Goal: Task Accomplishment & Management: Complete application form

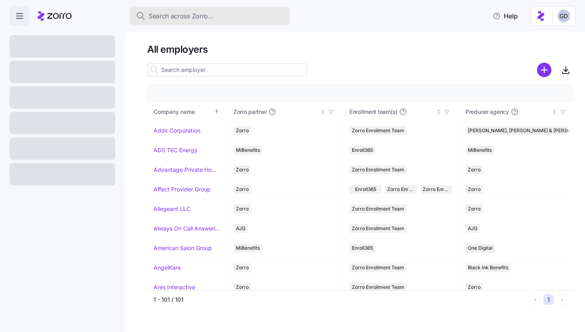
click at [212, 10] on button "Search across Zorro..." at bounding box center [210, 15] width 160 height 19
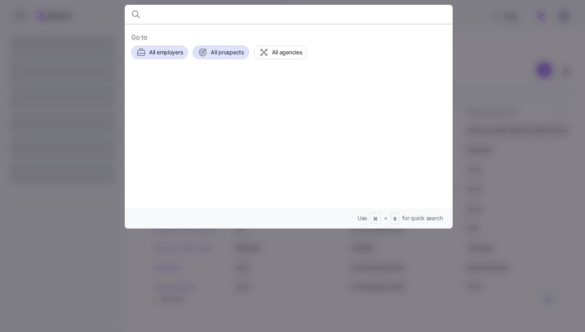
click at [230, 50] on span "All prospects" at bounding box center [227, 52] width 33 height 8
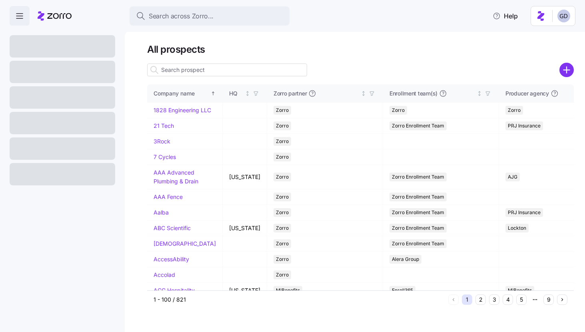
drag, startPoint x: 563, startPoint y: 66, endPoint x: 565, endPoint y: 92, distance: 25.7
click at [563, 66] on circle "add icon" at bounding box center [566, 70] width 13 height 13
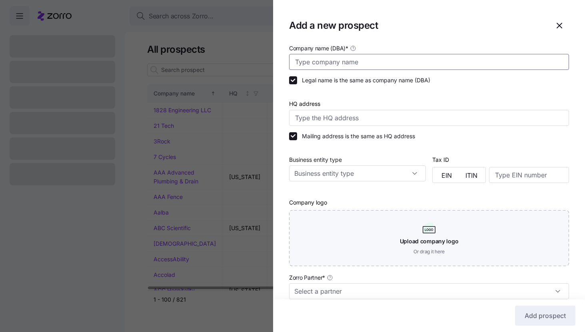
click at [328, 62] on input "Company name (DBA) *" at bounding box center [429, 62] width 280 height 16
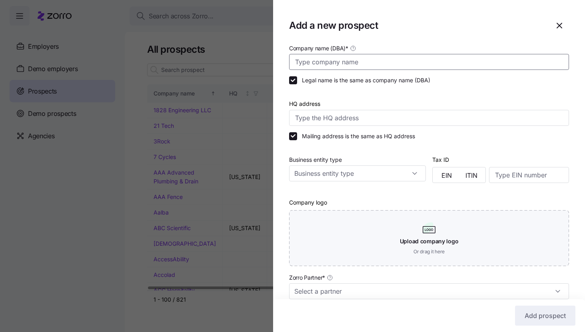
type input "R"
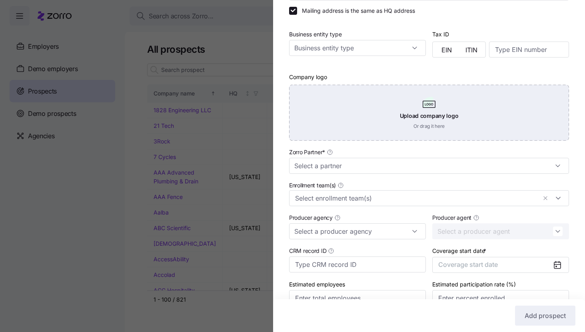
scroll to position [139, 0]
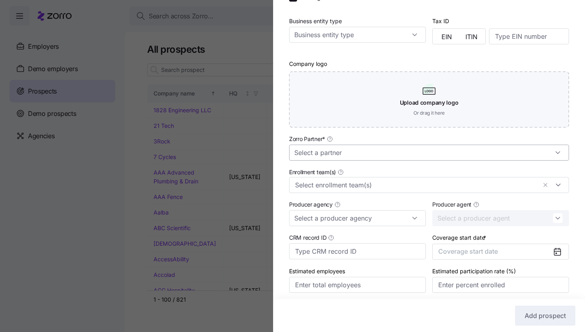
type input "[PERSON_NAME]"
click at [340, 153] on input "Zorro Partner *" at bounding box center [429, 153] width 280 height 16
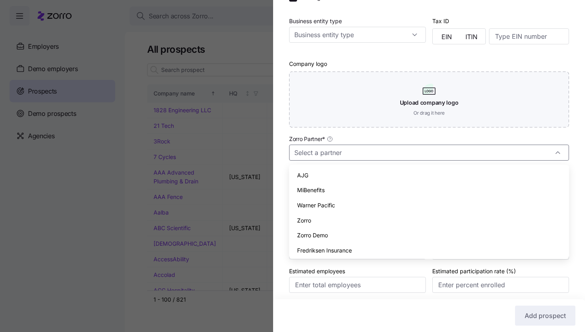
click at [314, 221] on div "Zorro" at bounding box center [428, 220] width 273 height 15
type input "Zorro"
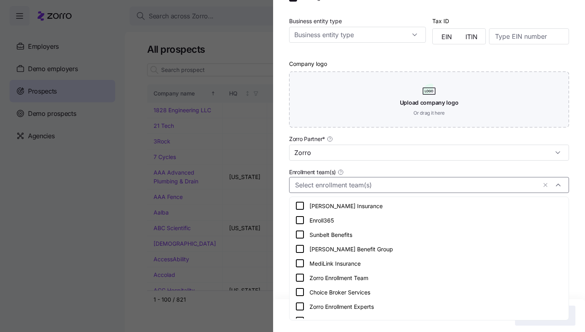
click at [320, 185] on input "Enrollment team(s)" at bounding box center [415, 185] width 241 height 10
click at [298, 275] on icon at bounding box center [300, 278] width 10 height 10
click at [279, 263] on div "Company name (DBA) * Uribe Legal name is the same as company name (DBA) HQ addr…" at bounding box center [429, 106] width 312 height 405
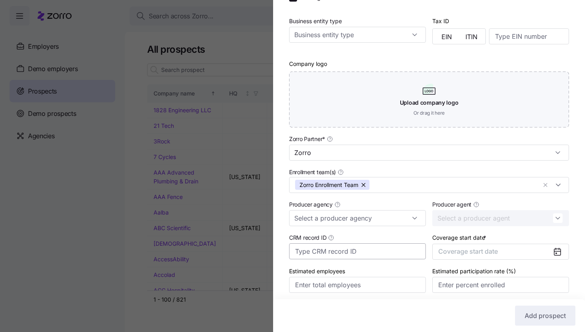
scroll to position [169, 0]
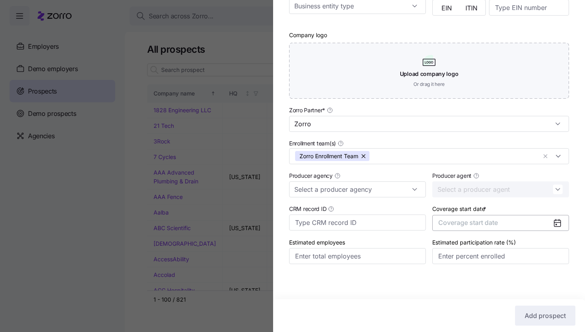
click at [500, 221] on button "Coverage start date" at bounding box center [500, 223] width 137 height 16
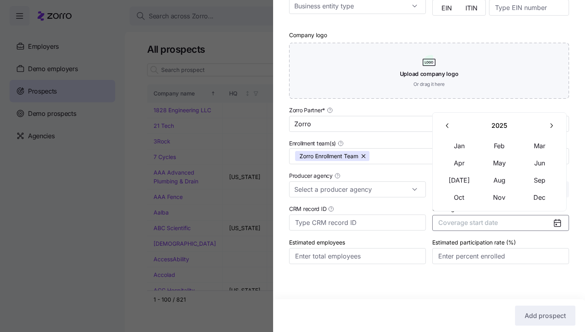
click at [551, 126] on icon "button" at bounding box center [551, 126] width 8 height 8
click at [465, 149] on button "Jan" at bounding box center [459, 146] width 40 height 17
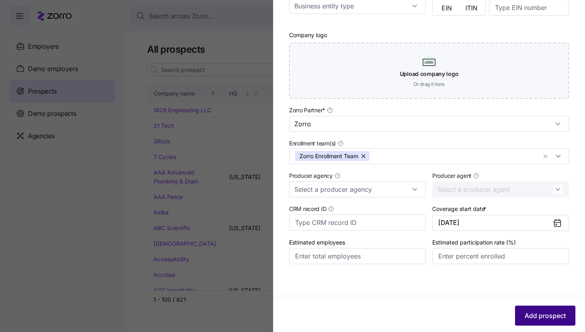
click at [546, 314] on span "Add prospect" at bounding box center [545, 316] width 41 height 10
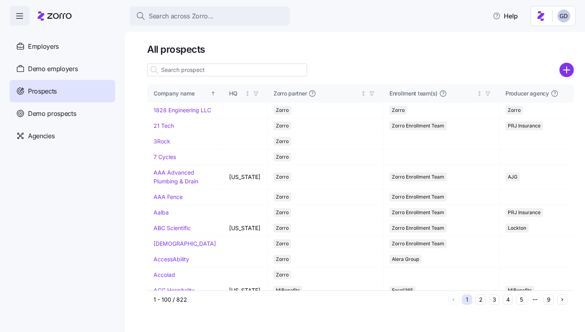
click at [229, 67] on input at bounding box center [227, 70] width 160 height 13
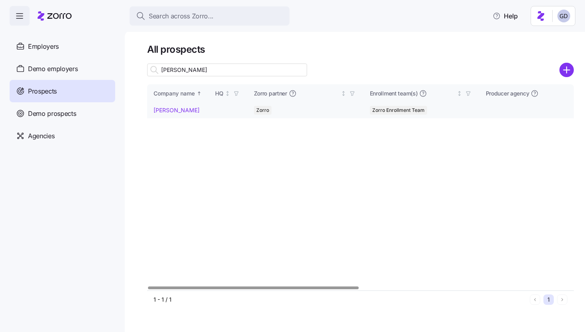
type input "[PERSON_NAME]"
click at [161, 111] on link "[PERSON_NAME]" at bounding box center [177, 110] width 46 height 7
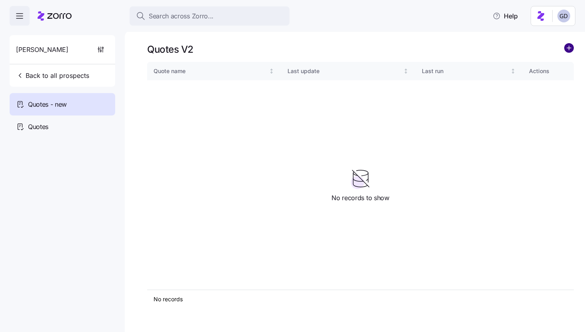
click at [570, 47] on circle "add icon" at bounding box center [569, 48] width 9 height 9
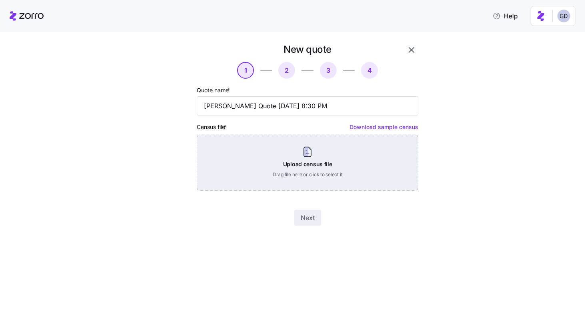
click at [293, 178] on div "Upload census file Drag file here or click to select it" at bounding box center [308, 163] width 222 height 56
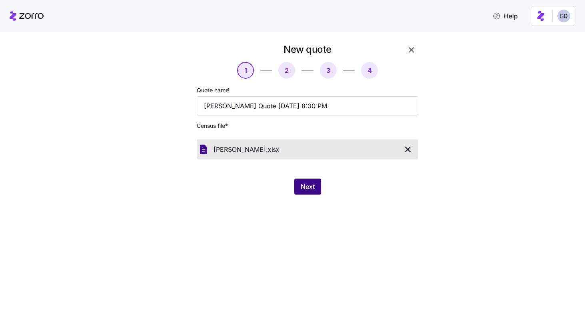
click at [309, 184] on span "Next" at bounding box center [308, 187] width 14 height 10
click at [409, 150] on icon "button" at bounding box center [408, 150] width 10 height 10
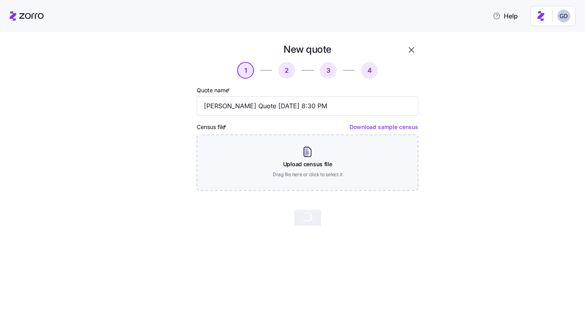
click at [412, 52] on icon "button" at bounding box center [412, 50] width 10 height 10
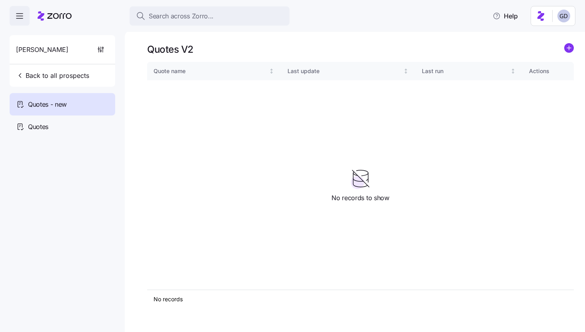
click at [569, 49] on icon "add icon" at bounding box center [569, 48] width 0 height 4
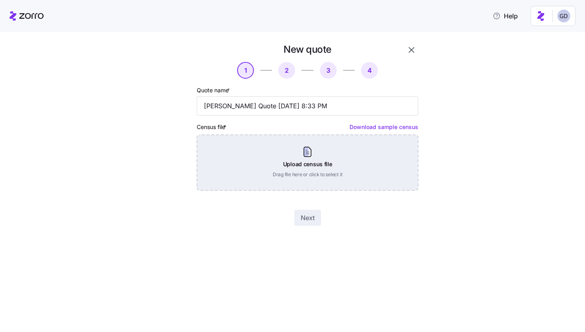
click at [287, 151] on div "Upload census file Drag file here or click to select it" at bounding box center [308, 163] width 222 height 56
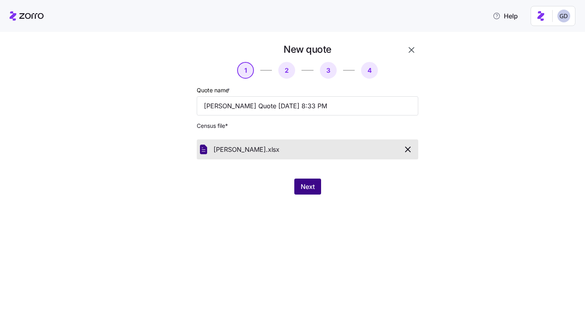
click at [315, 186] on button "Next" at bounding box center [307, 187] width 27 height 16
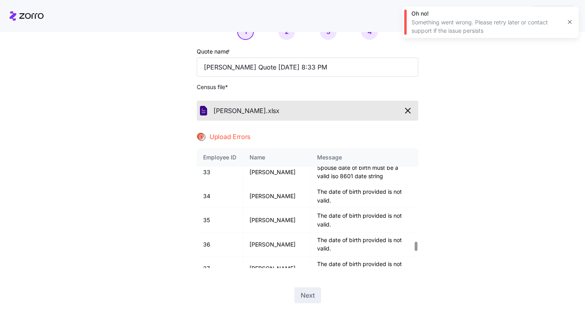
scroll to position [1467, 0]
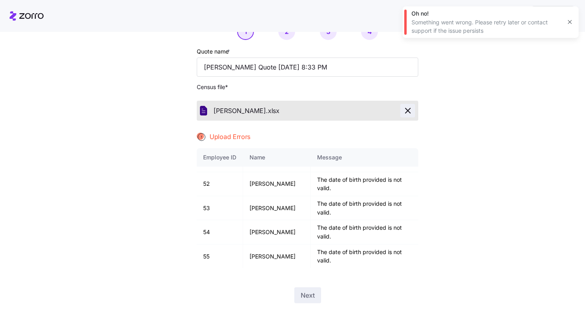
click at [406, 112] on icon "button" at bounding box center [408, 111] width 10 height 10
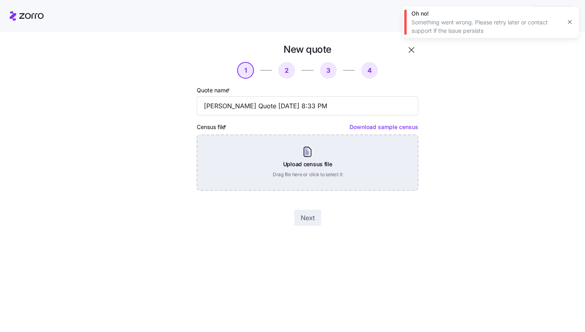
click at [286, 150] on div "Upload census file Drag file here or click to select it" at bounding box center [308, 163] width 222 height 56
click at [282, 154] on div "Upload census file Drag file here or click to select it" at bounding box center [308, 163] width 222 height 56
click at [262, 161] on div "Upload census file Drag file here or click to select it" at bounding box center [308, 163] width 222 height 56
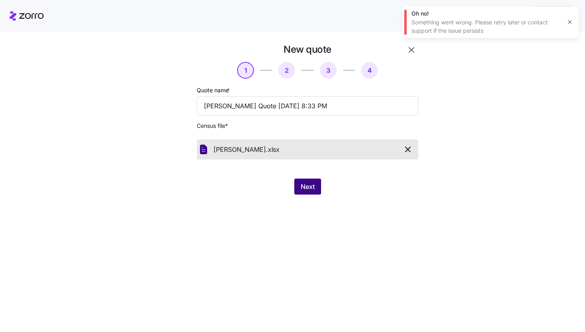
click at [308, 194] on button "Next" at bounding box center [307, 187] width 27 height 16
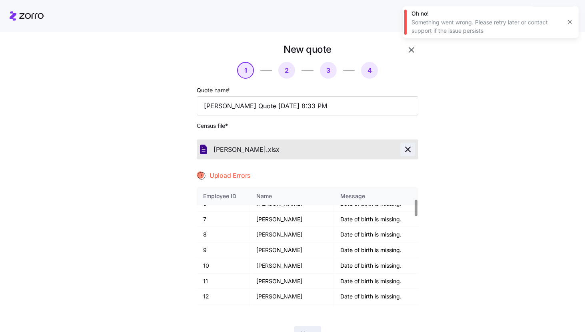
scroll to position [89, 0]
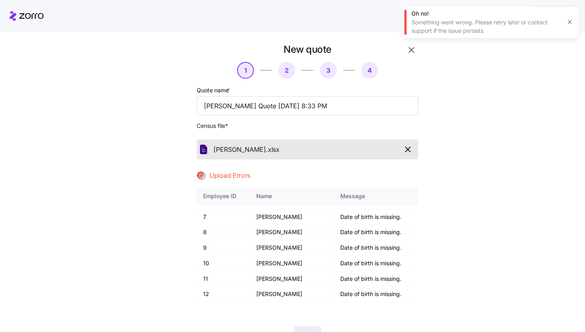
click at [427, 151] on div "New quote 1 2 3 4 Quote name * Uribe Quote 10/13/2025 8:33 PM Census file * Uri…" at bounding box center [298, 197] width 280 height 309
click at [406, 149] on icon "button" at bounding box center [408, 150] width 10 height 10
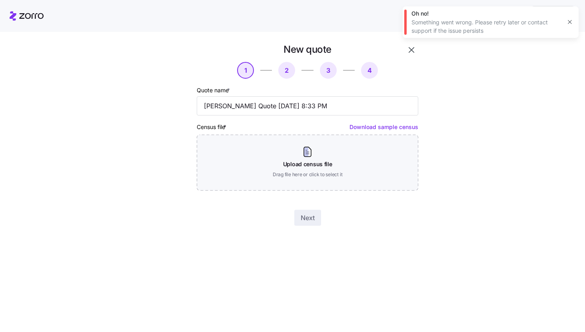
click at [565, 21] on button "button" at bounding box center [569, 21] width 11 height 11
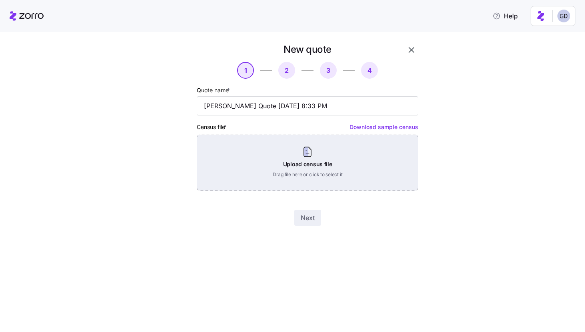
click at [303, 170] on div "Upload census file Drag file here or click to select it" at bounding box center [308, 163] width 222 height 56
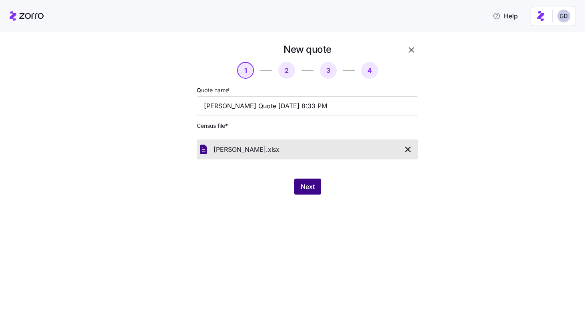
click at [307, 192] on button "Next" at bounding box center [307, 187] width 27 height 16
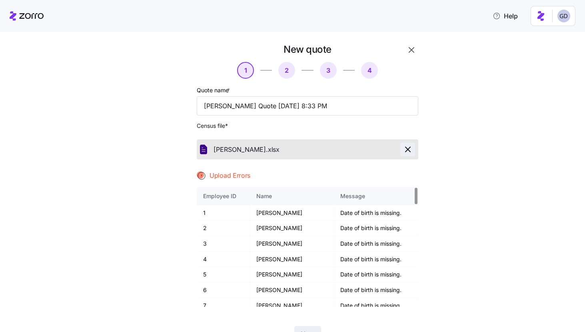
click at [401, 151] on span "button" at bounding box center [408, 150] width 14 height 10
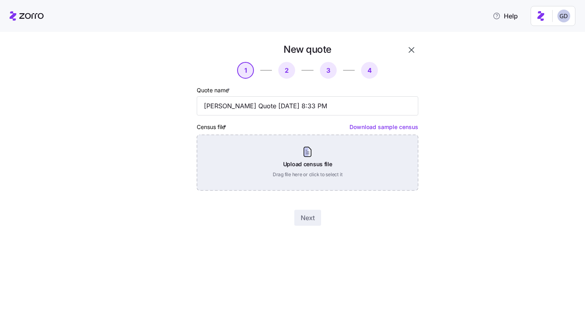
click at [349, 172] on div "Upload census file Drag file here or click to select it" at bounding box center [308, 163] width 222 height 56
click at [305, 150] on div "Upload census file Drag file here or click to select it" at bounding box center [308, 163] width 222 height 56
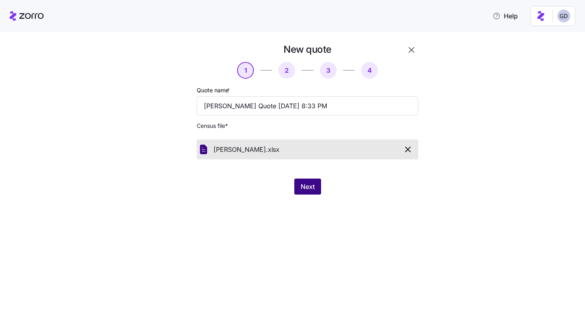
click at [307, 185] on span "Next" at bounding box center [308, 187] width 14 height 10
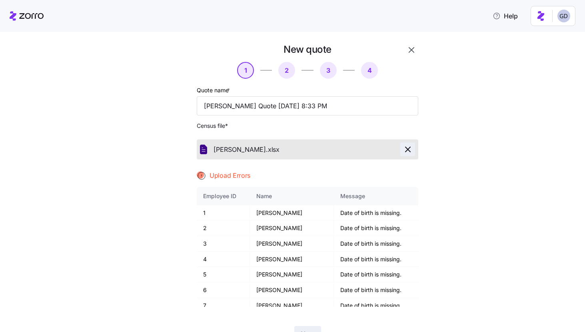
click at [411, 151] on icon "button" at bounding box center [408, 150] width 10 height 10
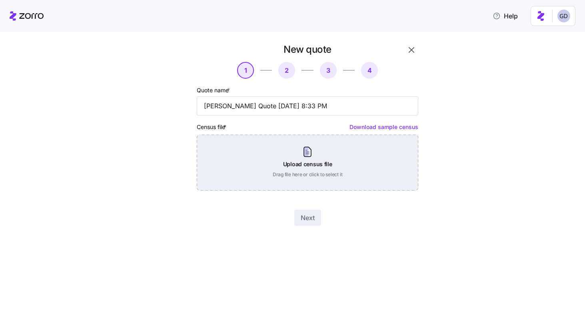
click at [301, 166] on div "Upload census file Drag file here or click to select it" at bounding box center [308, 163] width 222 height 56
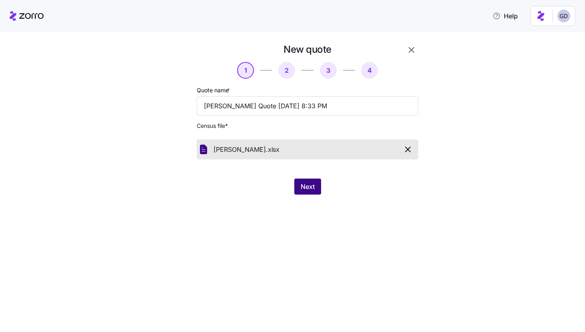
click at [305, 188] on span "Next" at bounding box center [308, 187] width 14 height 10
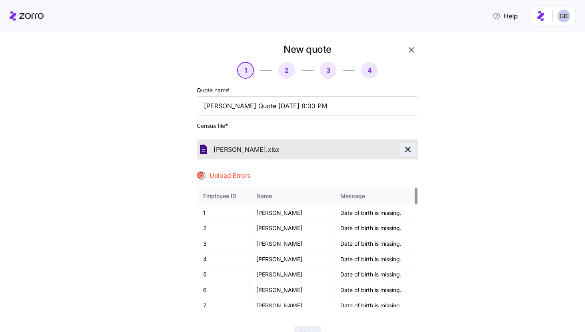
click at [413, 153] on span "button" at bounding box center [408, 150] width 14 height 10
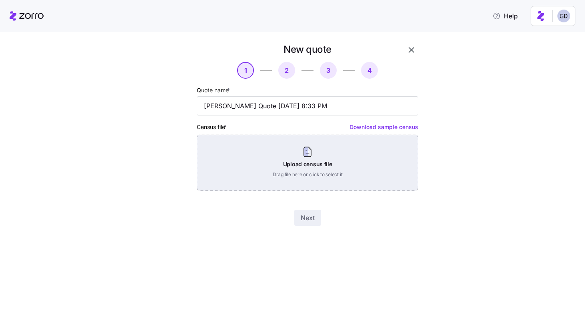
click at [325, 152] on div "Upload census file Drag file here or click to select it" at bounding box center [308, 163] width 222 height 56
click at [293, 160] on div "Upload census file Drag file here or click to select it" at bounding box center [308, 163] width 222 height 56
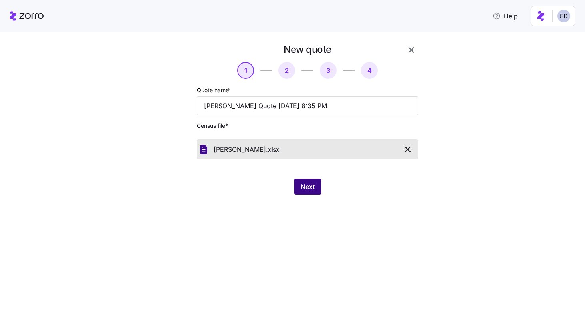
click at [305, 186] on span "Next" at bounding box center [308, 187] width 14 height 10
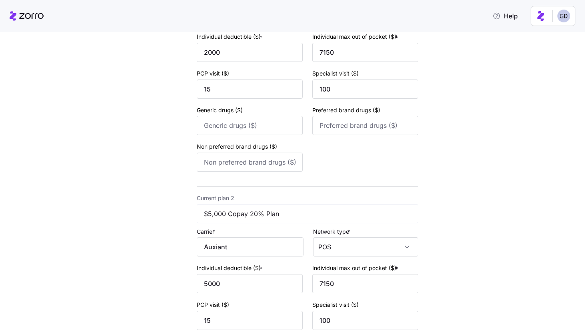
scroll to position [292, 0]
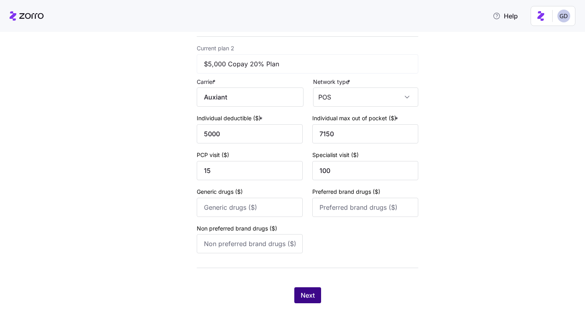
click at [309, 291] on span "Next" at bounding box center [308, 296] width 14 height 10
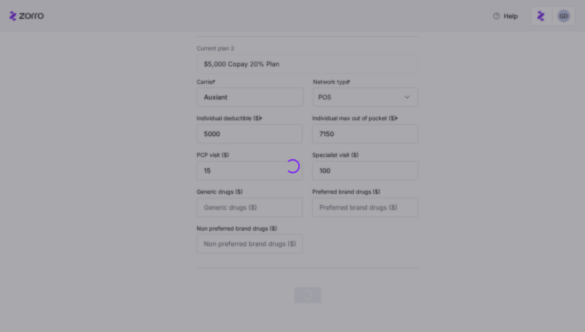
scroll to position [0, 0]
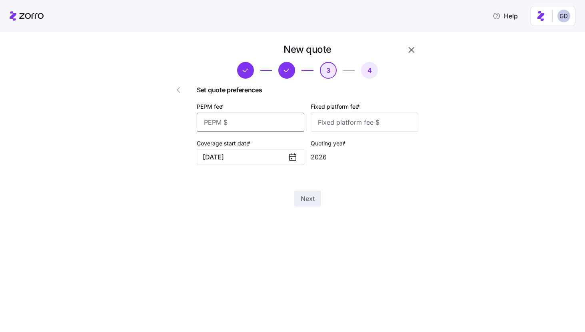
click at [264, 129] on input "PEPM fee *" at bounding box center [251, 122] width 108 height 19
type input "60"
click at [249, 126] on input "60" at bounding box center [251, 122] width 108 height 19
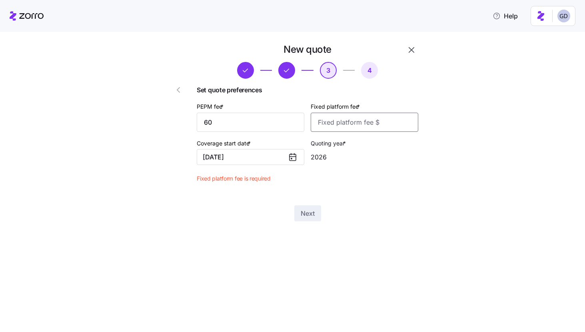
click at [341, 124] on input "Fixed platform fee *" at bounding box center [365, 122] width 108 height 19
type input "100"
click at [311, 196] on span "Next" at bounding box center [308, 199] width 14 height 10
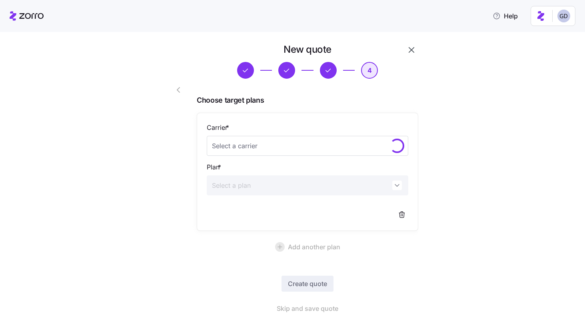
scroll to position [12, 0]
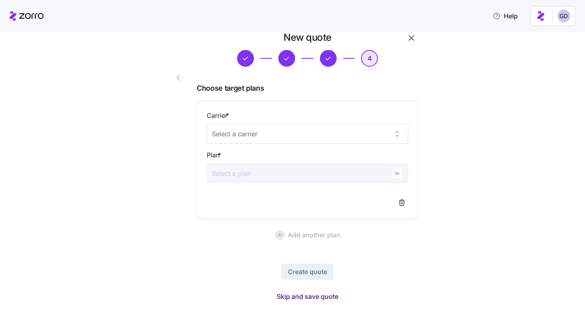
click at [319, 296] on span "Skip and save quote" at bounding box center [308, 297] width 62 height 10
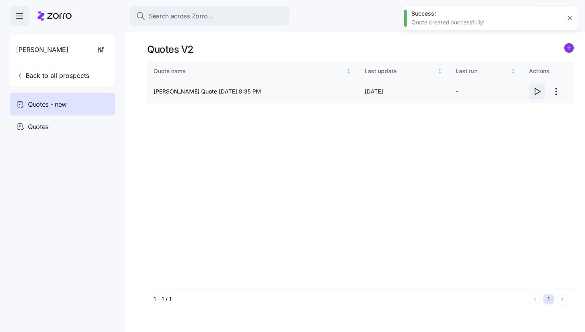
click at [538, 92] on icon "button" at bounding box center [537, 92] width 10 height 10
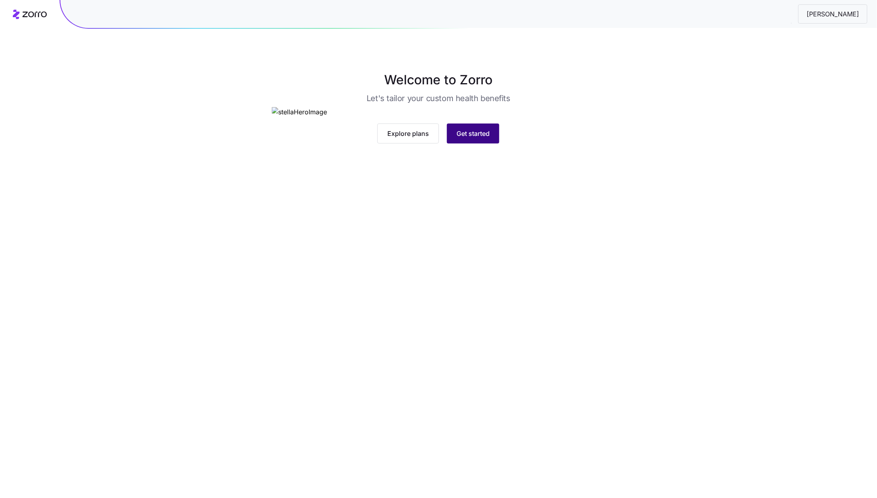
click at [492, 144] on button "Get started" at bounding box center [473, 134] width 52 height 20
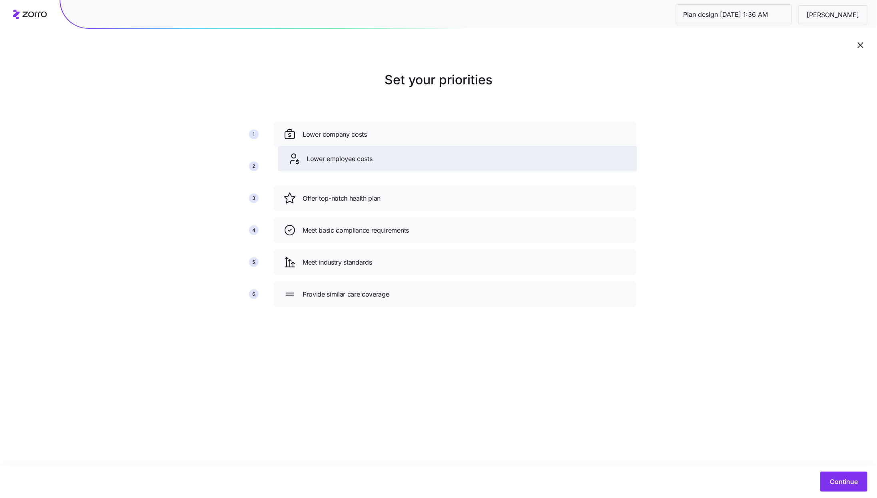
drag, startPoint x: 365, startPoint y: 198, endPoint x: 369, endPoint y: 158, distance: 40.2
click at [369, 158] on span "Lower employee costs" at bounding box center [340, 159] width 66 height 10
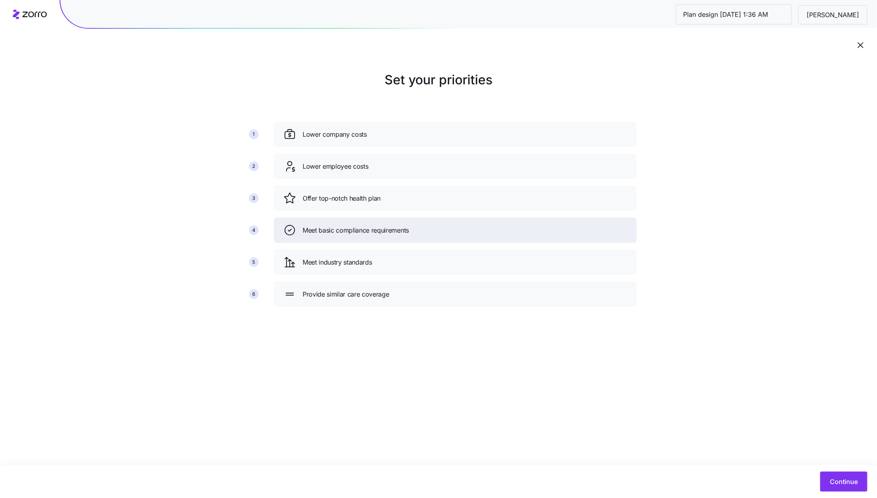
click at [386, 231] on span "Meet basic compliance requirements" at bounding box center [356, 231] width 106 height 10
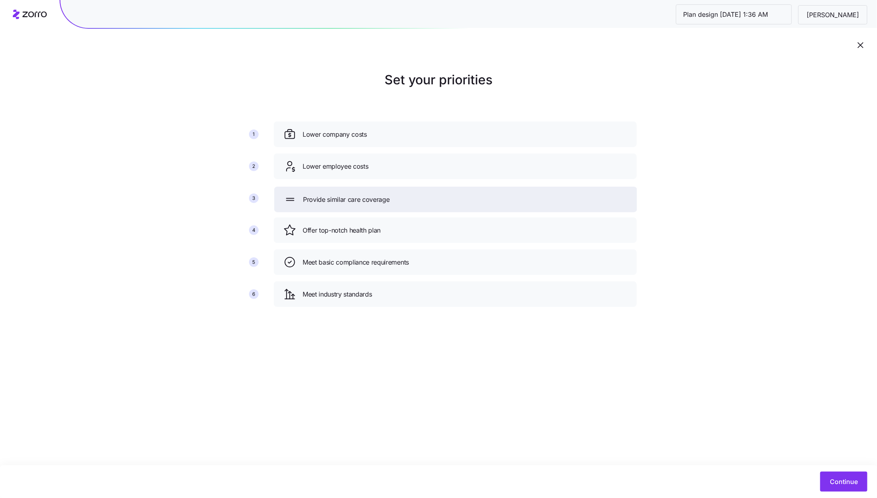
drag, startPoint x: 382, startPoint y: 291, endPoint x: 383, endPoint y: 197, distance: 94.8
click at [383, 197] on span "Provide similar care coverage" at bounding box center [346, 200] width 87 height 10
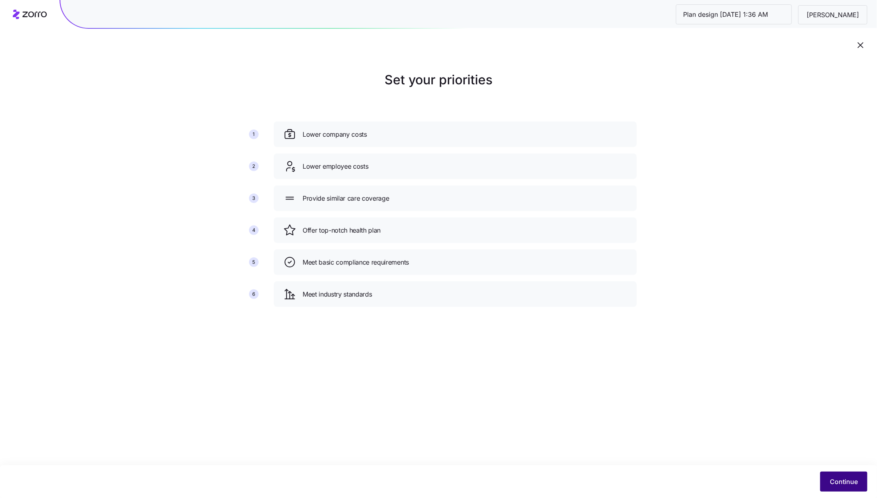
click at [829, 475] on button "Continue" at bounding box center [843, 482] width 47 height 20
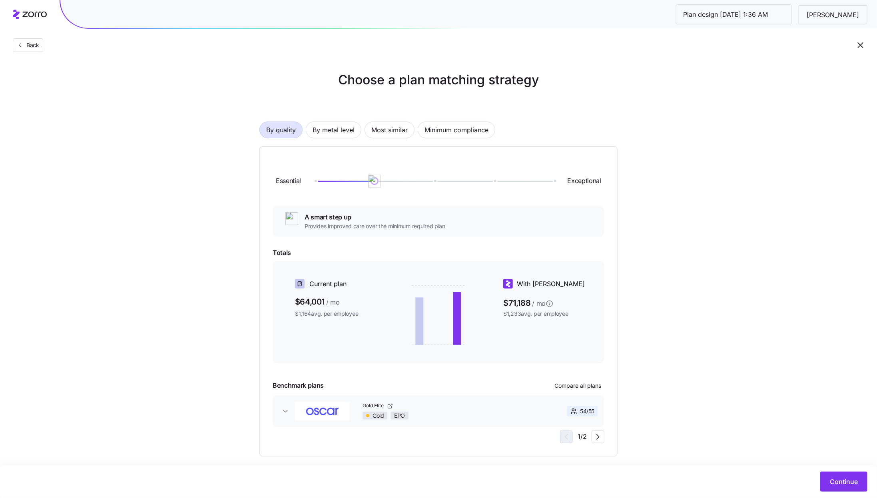
click at [339, 140] on div "By quality By metal level Most similar Minimum compliance Essential Exceptional…" at bounding box center [438, 276] width 358 height 361
click at [339, 130] on span "By metal level" at bounding box center [334, 130] width 42 height 16
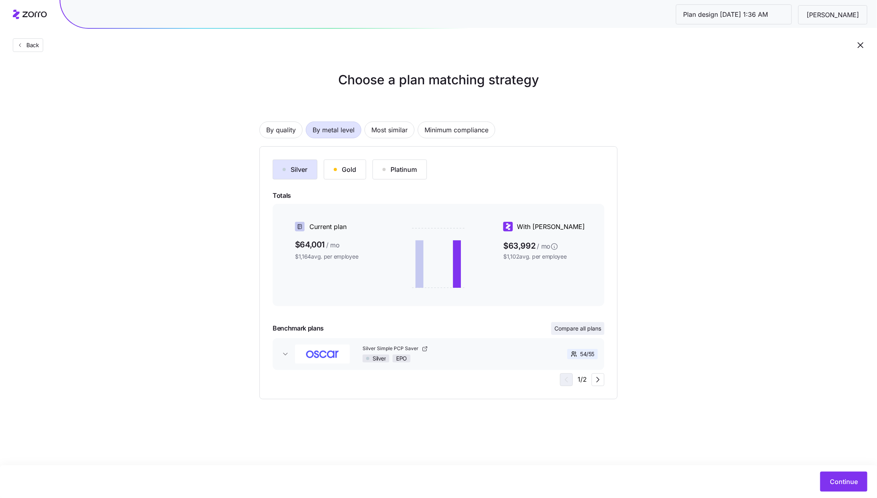
click at [591, 330] on span "Compare all plans" at bounding box center [578, 329] width 47 height 8
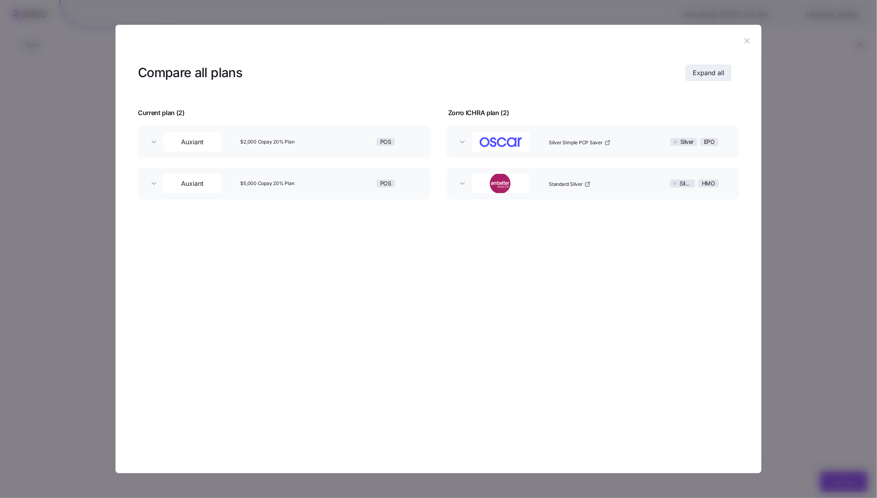
click at [714, 68] on button "Expand all" at bounding box center [708, 73] width 45 height 16
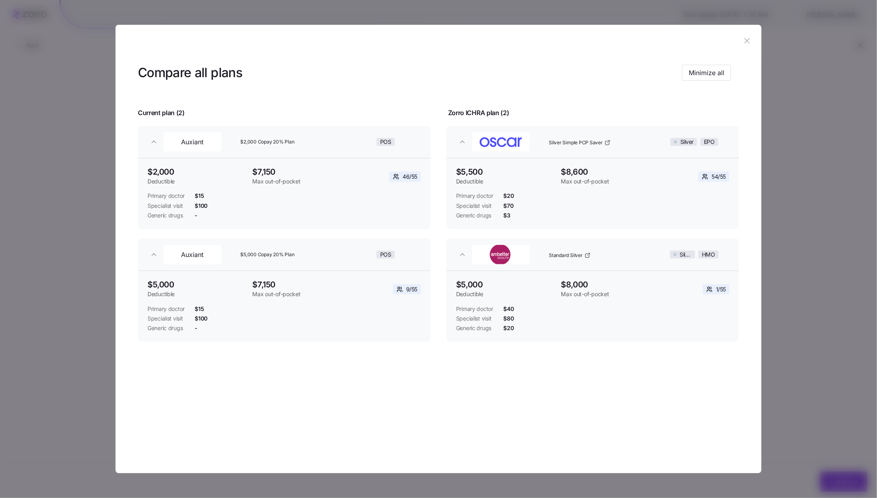
click at [751, 60] on div "Compare all plans Minimize all Current plan ( 2 ) Zorro ICHRA plan ( 2 ) Auxian…" at bounding box center [439, 224] width 646 height 335
click at [749, 42] on icon "button" at bounding box center [746, 40] width 5 height 5
